Goal: Check status: Check status

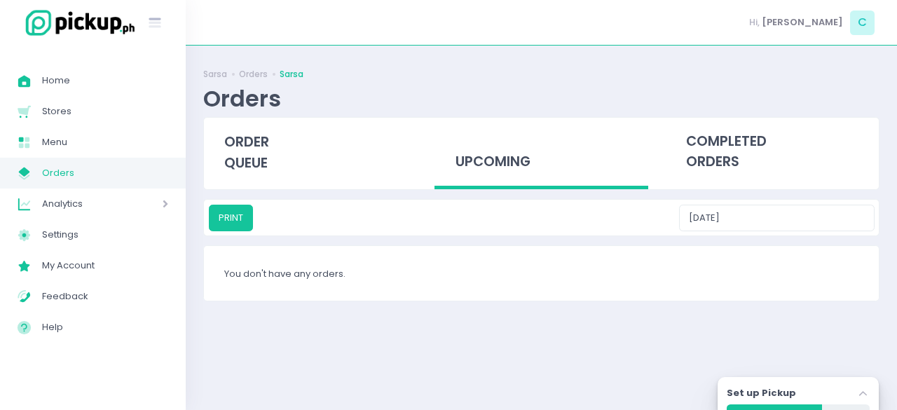
click at [486, 172] on div "upcoming" at bounding box center [541, 154] width 213 height 72
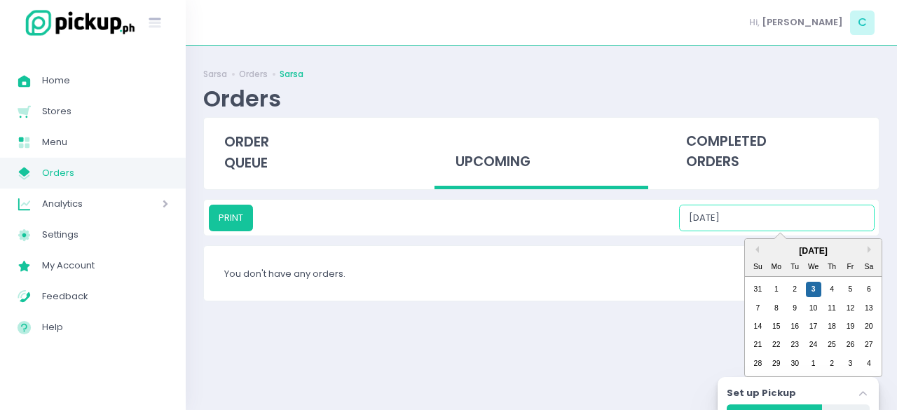
click at [798, 223] on input "[DATE]" at bounding box center [777, 218] width 196 height 27
click at [812, 287] on div "3" at bounding box center [813, 289] width 15 height 15
click at [784, 214] on input "[DATE]" at bounding box center [777, 218] width 196 height 27
click at [835, 289] on div "4" at bounding box center [831, 289] width 15 height 15
type input "[DATE]"
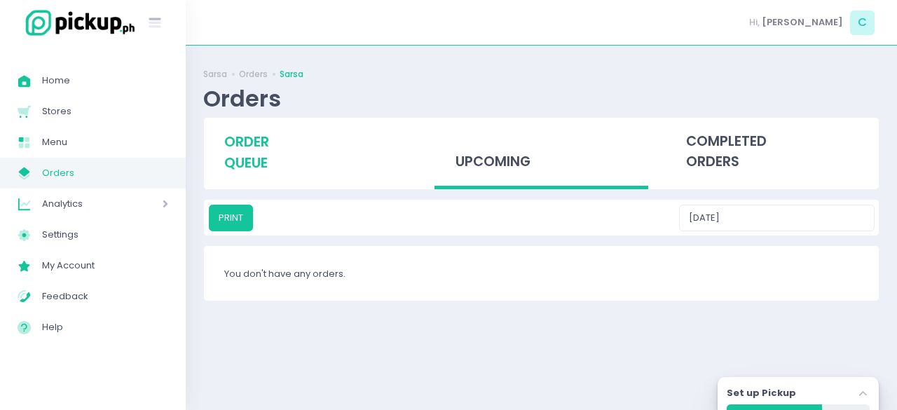
click at [282, 165] on div "order queue" at bounding box center [310, 152] width 213 height 69
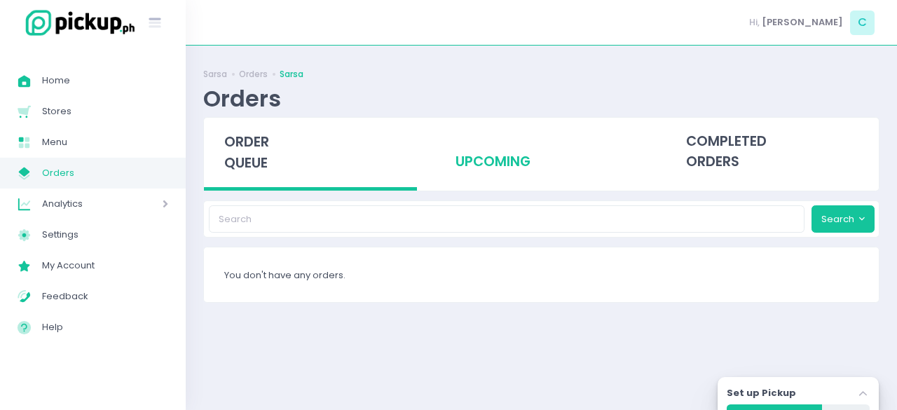
click at [519, 165] on div "upcoming" at bounding box center [541, 152] width 213 height 69
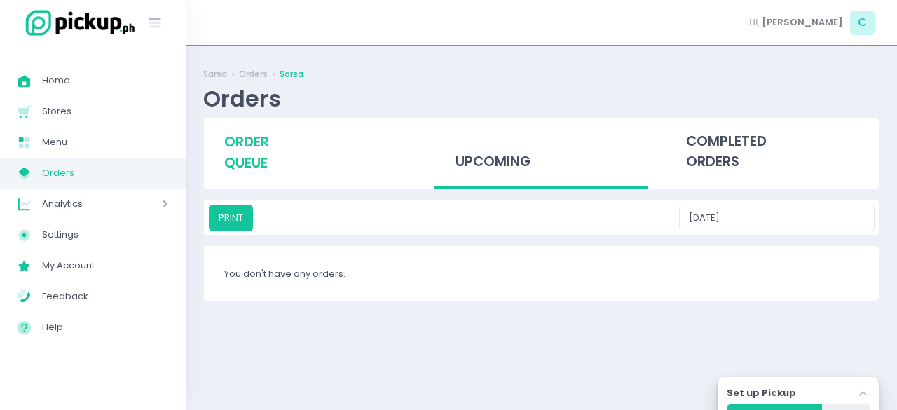
click at [270, 172] on div "order queue" at bounding box center [310, 152] width 213 height 69
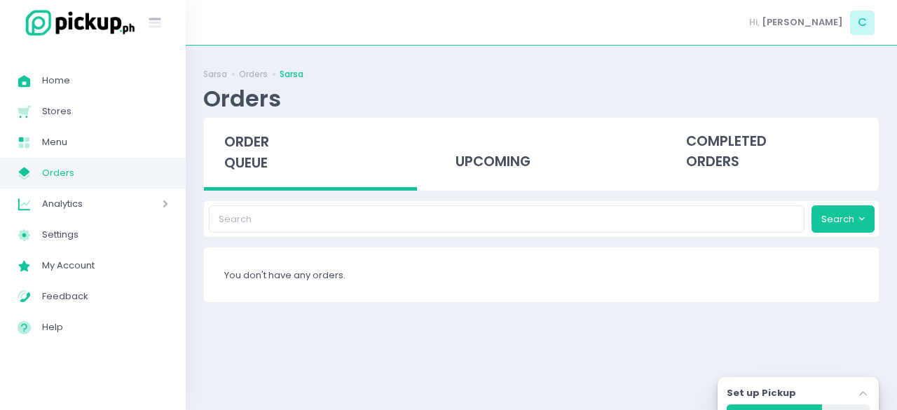
click at [66, 48] on div "Home Created with Sketch. Home Stores Created with Sketch. Stores Menu Created …" at bounding box center [93, 228] width 186 height 364
